Goal: Task Accomplishment & Management: Manage account settings

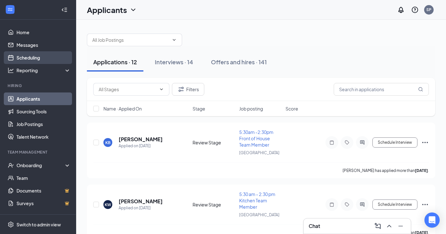
click at [36, 57] on link "Scheduling" at bounding box center [43, 57] width 54 height 13
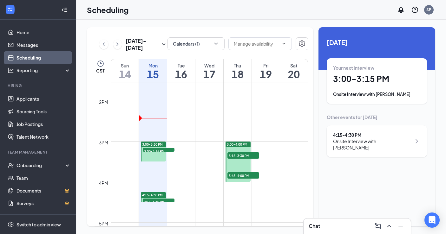
scroll to position [564, 0]
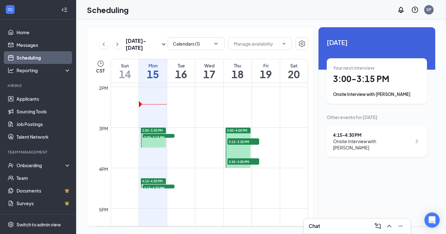
click at [165, 135] on span "3:00-3:15 PM" at bounding box center [159, 137] width 32 height 6
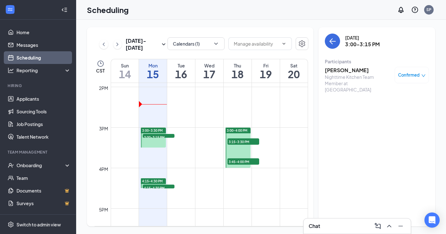
click at [165, 135] on span "3:00-3:15 PM" at bounding box center [159, 137] width 32 height 6
click at [339, 73] on h3 "[PERSON_NAME]" at bounding box center [358, 70] width 67 height 7
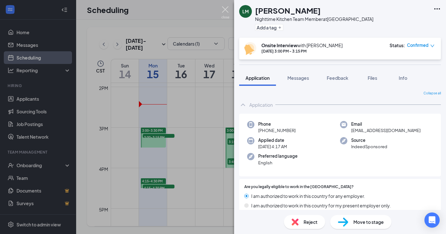
click at [226, 9] on img at bounding box center [225, 12] width 8 height 12
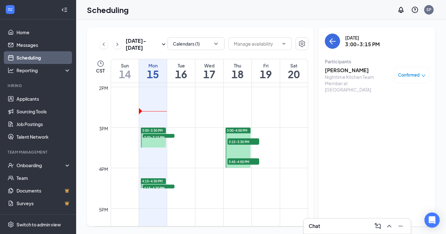
click at [169, 136] on span "3:00-3:15 PM" at bounding box center [159, 137] width 32 height 6
click at [349, 71] on h3 "[PERSON_NAME]" at bounding box center [358, 70] width 67 height 7
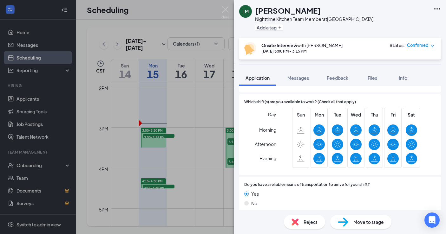
scroll to position [707, 0]
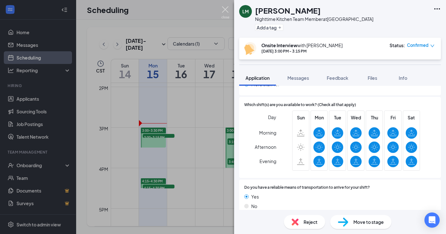
click at [225, 10] on img at bounding box center [225, 12] width 8 height 12
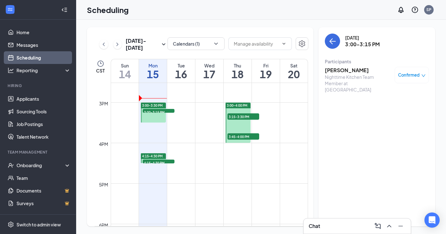
scroll to position [594, 0]
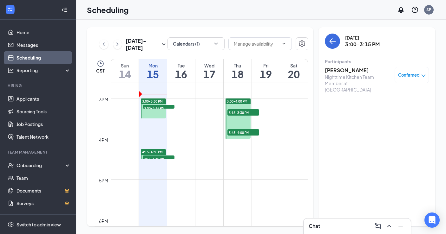
click at [153, 160] on div "4:15-4:30 PM 1" at bounding box center [158, 157] width 33 height 5
click at [156, 156] on span "4:15-4:30 PM" at bounding box center [159, 159] width 32 height 6
click at [38, 33] on link "Home" at bounding box center [43, 32] width 54 height 13
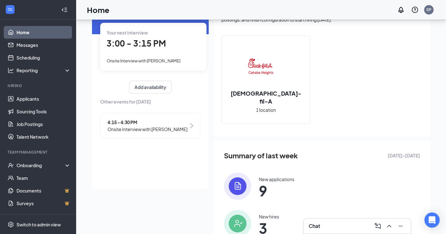
scroll to position [49, 0]
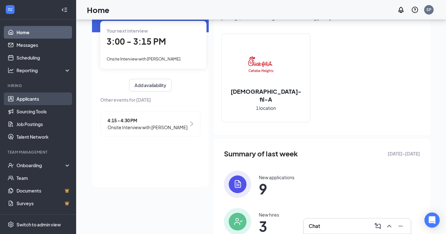
click at [42, 94] on link "Applicants" at bounding box center [43, 99] width 54 height 13
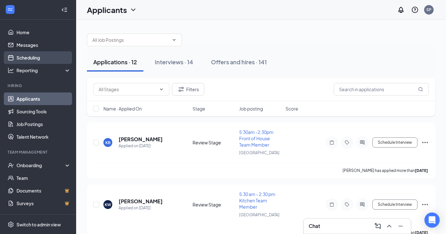
click at [23, 57] on link "Scheduling" at bounding box center [43, 57] width 54 height 13
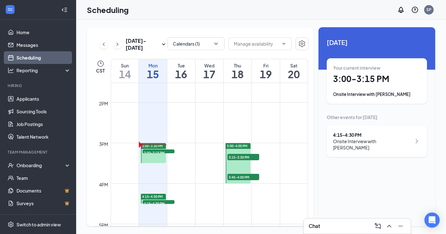
scroll to position [549, 0]
click at [387, 231] on div "Chat 1" at bounding box center [356, 226] width 107 height 15
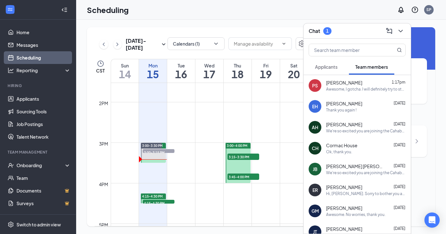
click at [331, 61] on button "Applicants" at bounding box center [325, 67] width 35 height 16
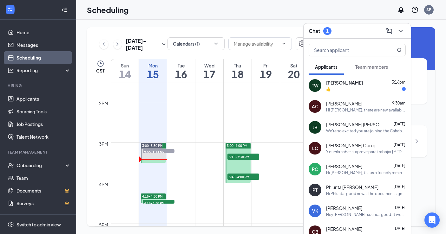
click at [370, 80] on div "[PERSON_NAME] 3:16pm" at bounding box center [366, 83] width 80 height 6
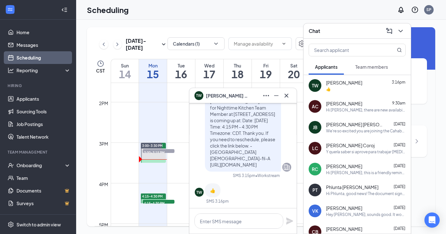
scroll to position [0, 0]
click at [286, 96] on icon "Cross" at bounding box center [286, 96] width 8 height 8
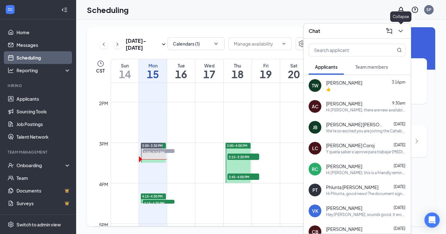
click at [402, 32] on icon "ChevronDown" at bounding box center [401, 31] width 8 height 8
